Goal: Navigation & Orientation: Go to known website

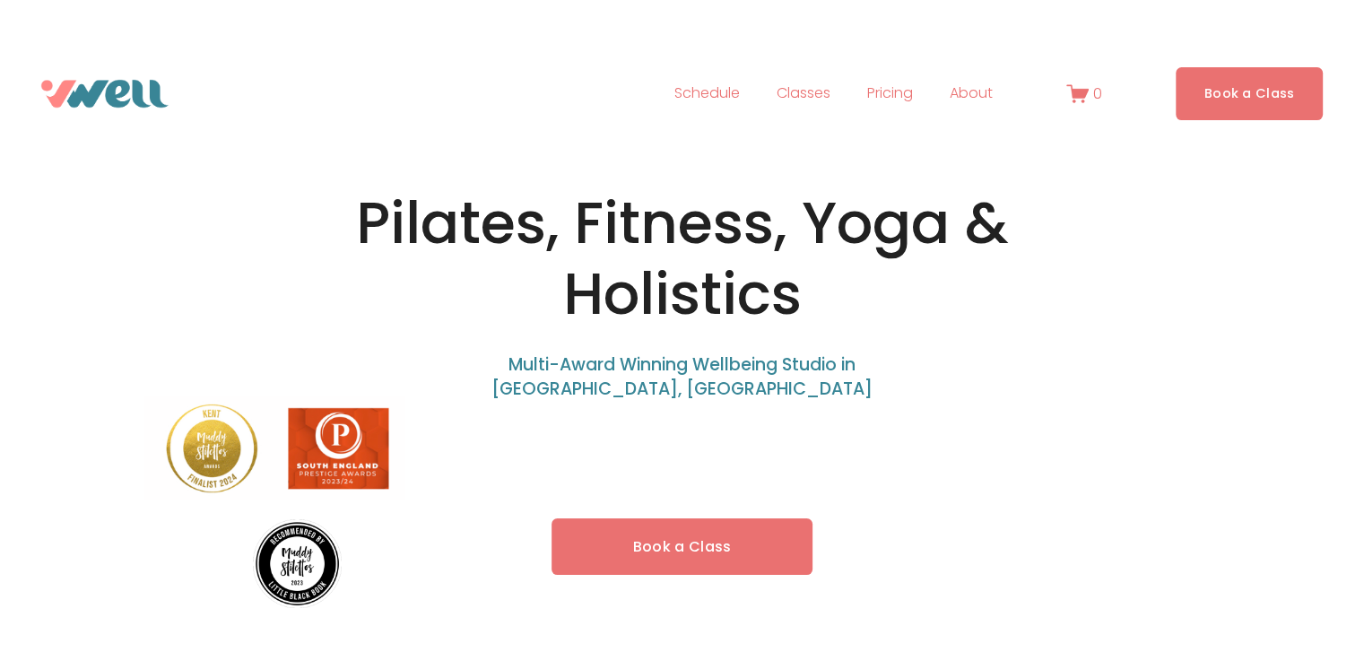
click at [761, 22] on div at bounding box center [682, 16] width 1364 height 33
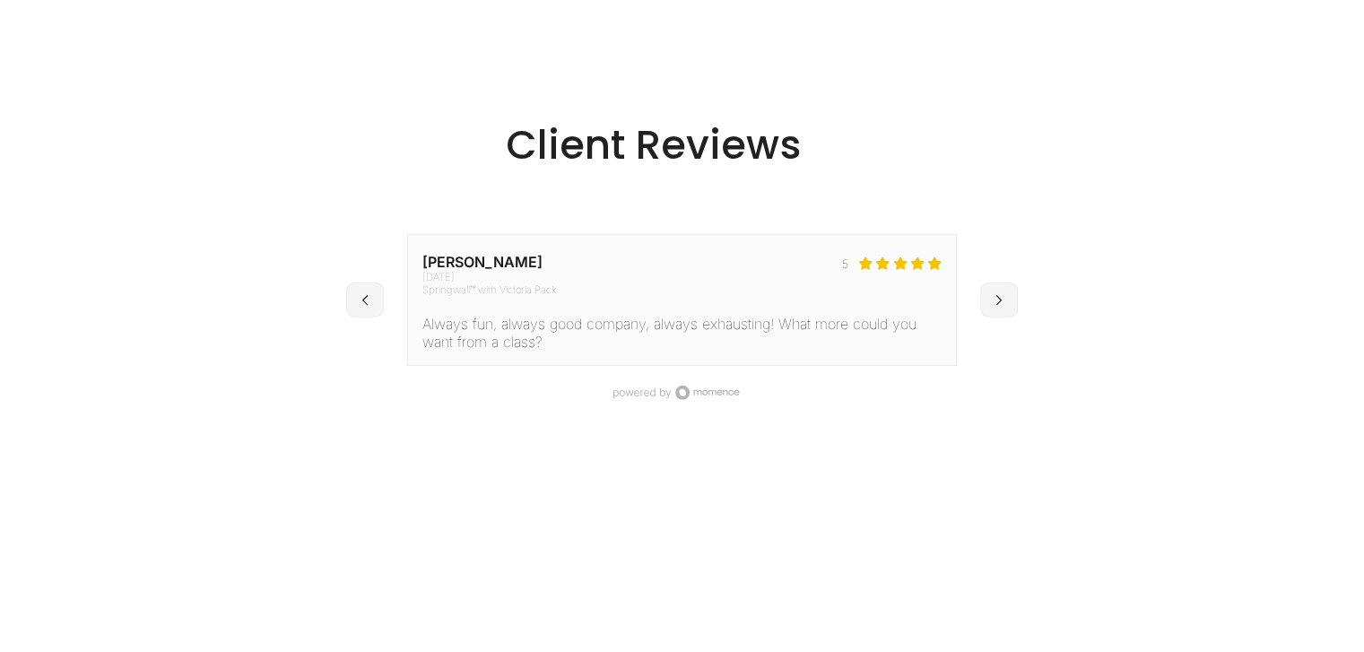
scroll to position [5264, 0]
